Goal: Entertainment & Leisure: Consume media (video, audio)

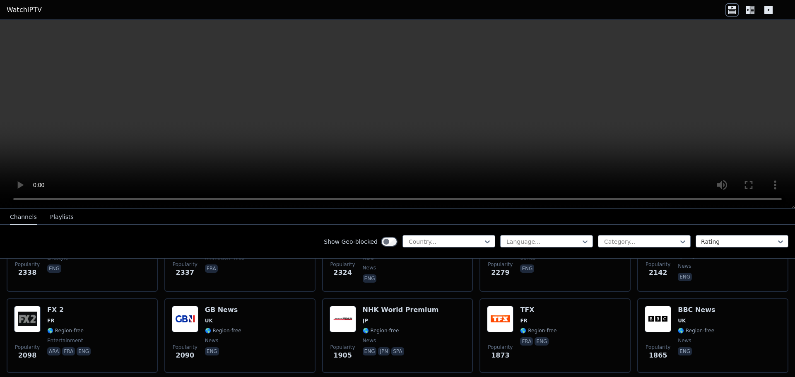
scroll to position [497, 0]
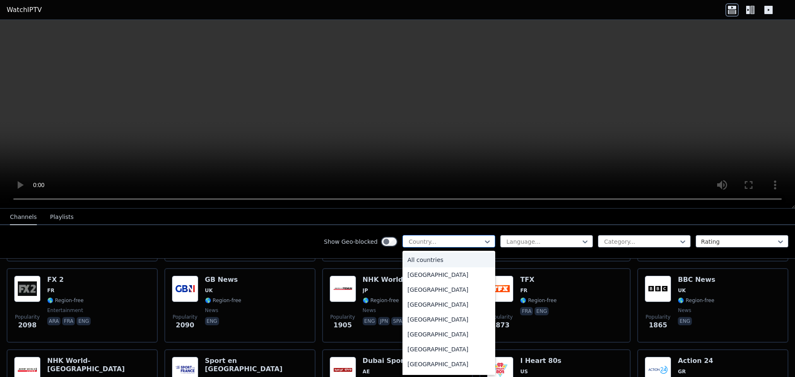
click at [463, 240] on div at bounding box center [445, 242] width 75 height 8
click at [462, 240] on div at bounding box center [445, 242] width 75 height 8
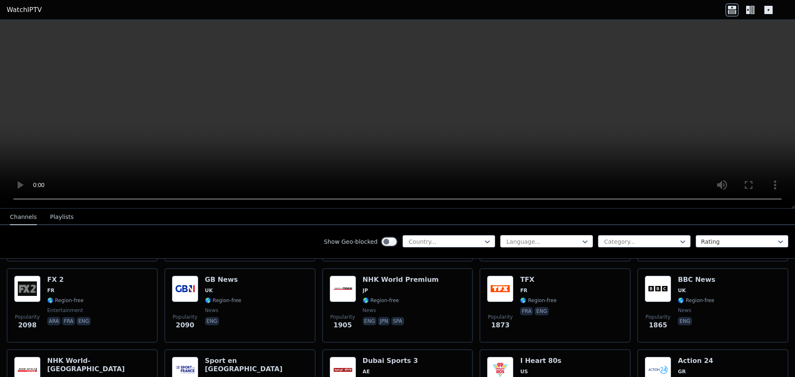
click at [557, 241] on div at bounding box center [543, 242] width 75 height 8
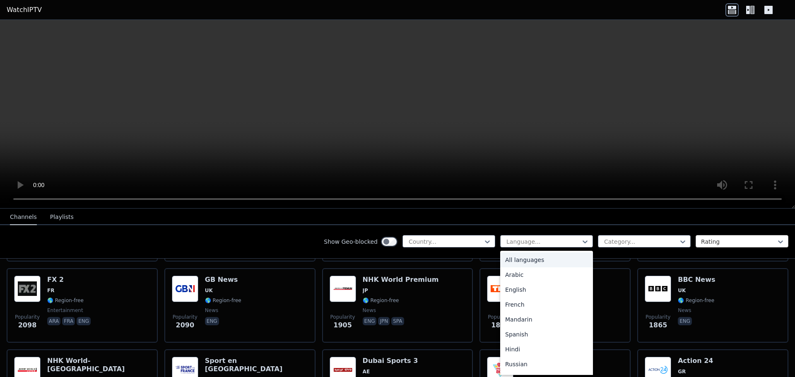
click at [703, 241] on div at bounding box center [738, 242] width 75 height 8
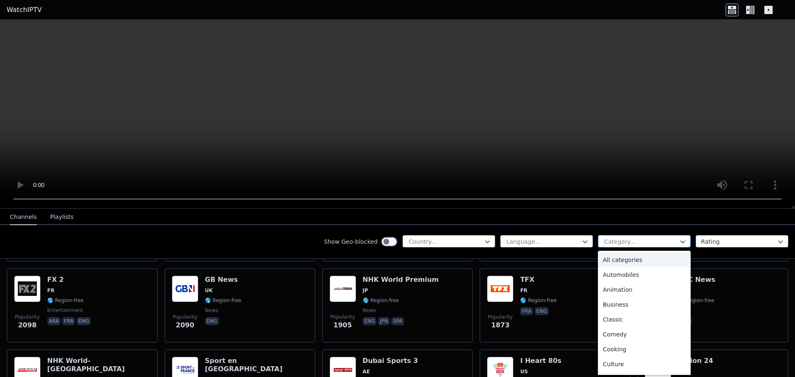
click at [647, 240] on div at bounding box center [641, 242] width 75 height 8
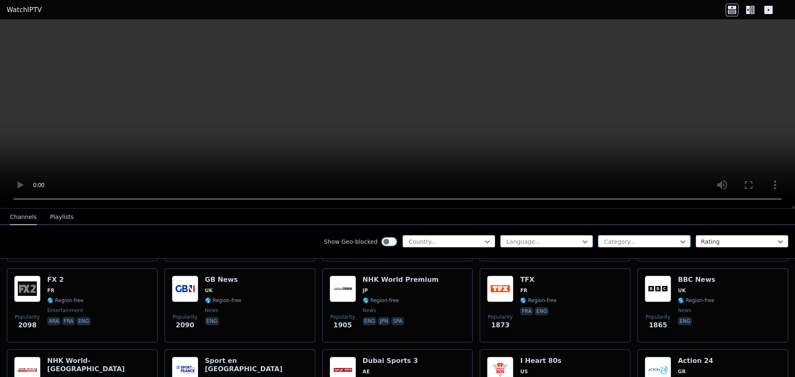
click at [647, 240] on div at bounding box center [641, 242] width 75 height 8
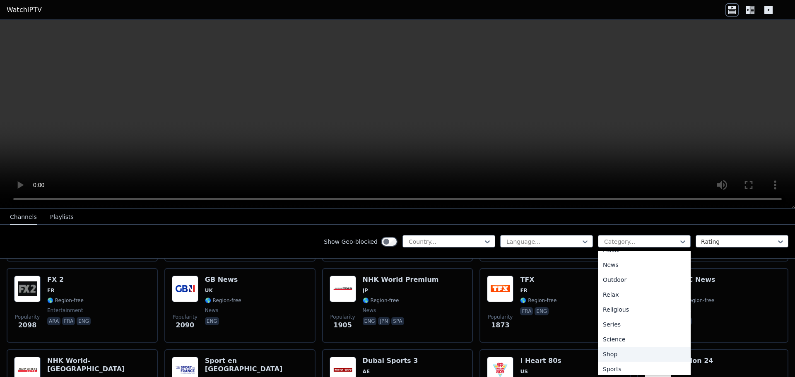
scroll to position [282, 0]
click at [614, 338] on div "Sports" at bounding box center [644, 336] width 93 height 15
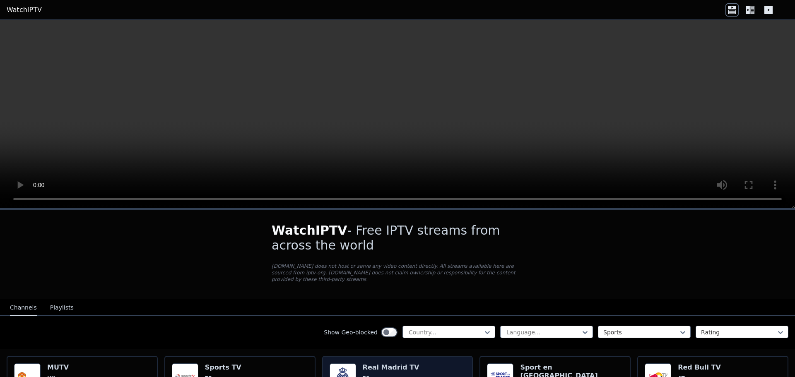
click at [402, 375] on span "ES" at bounding box center [391, 378] width 57 height 7
